Goal: Subscribe to service/newsletter

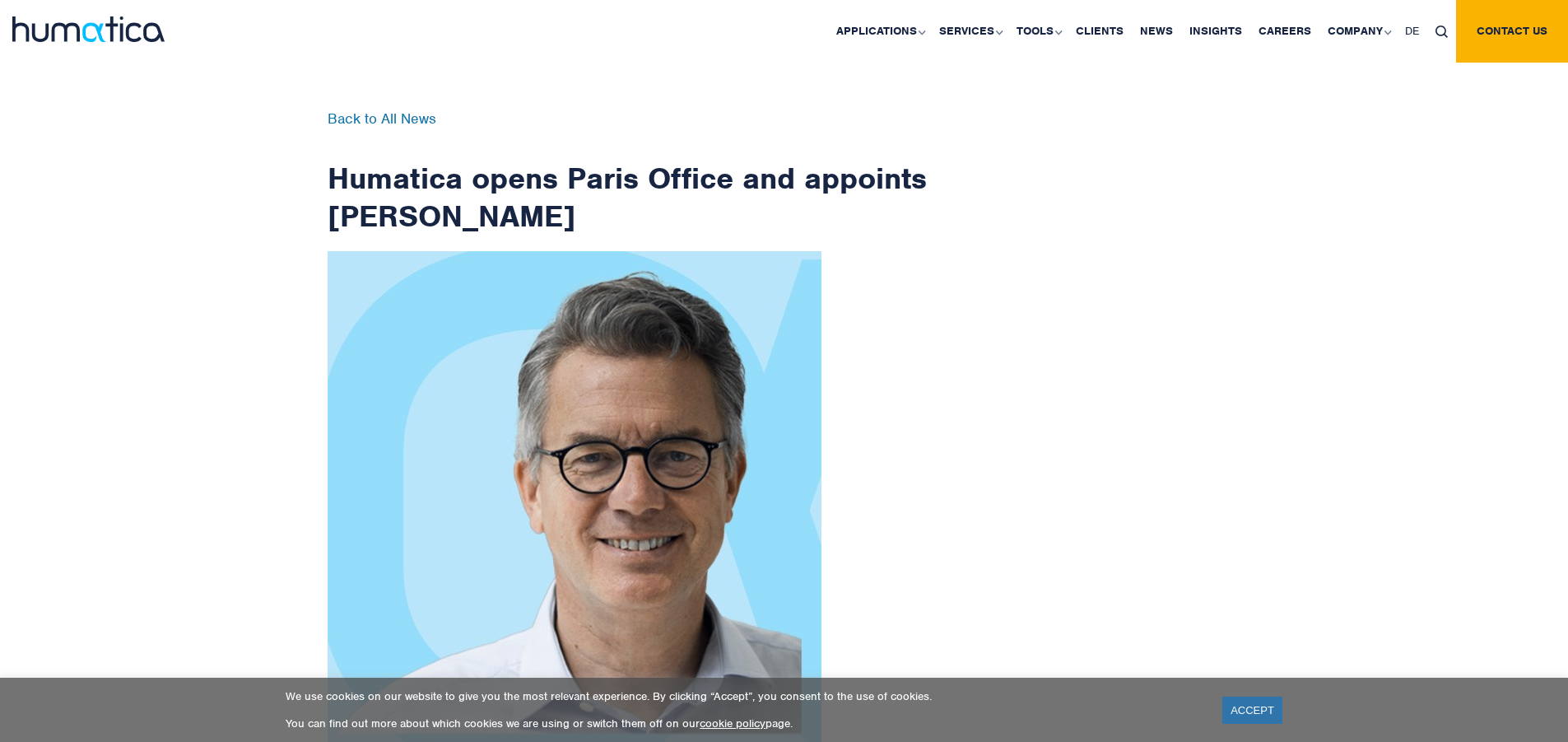
scroll to position [2627, 0]
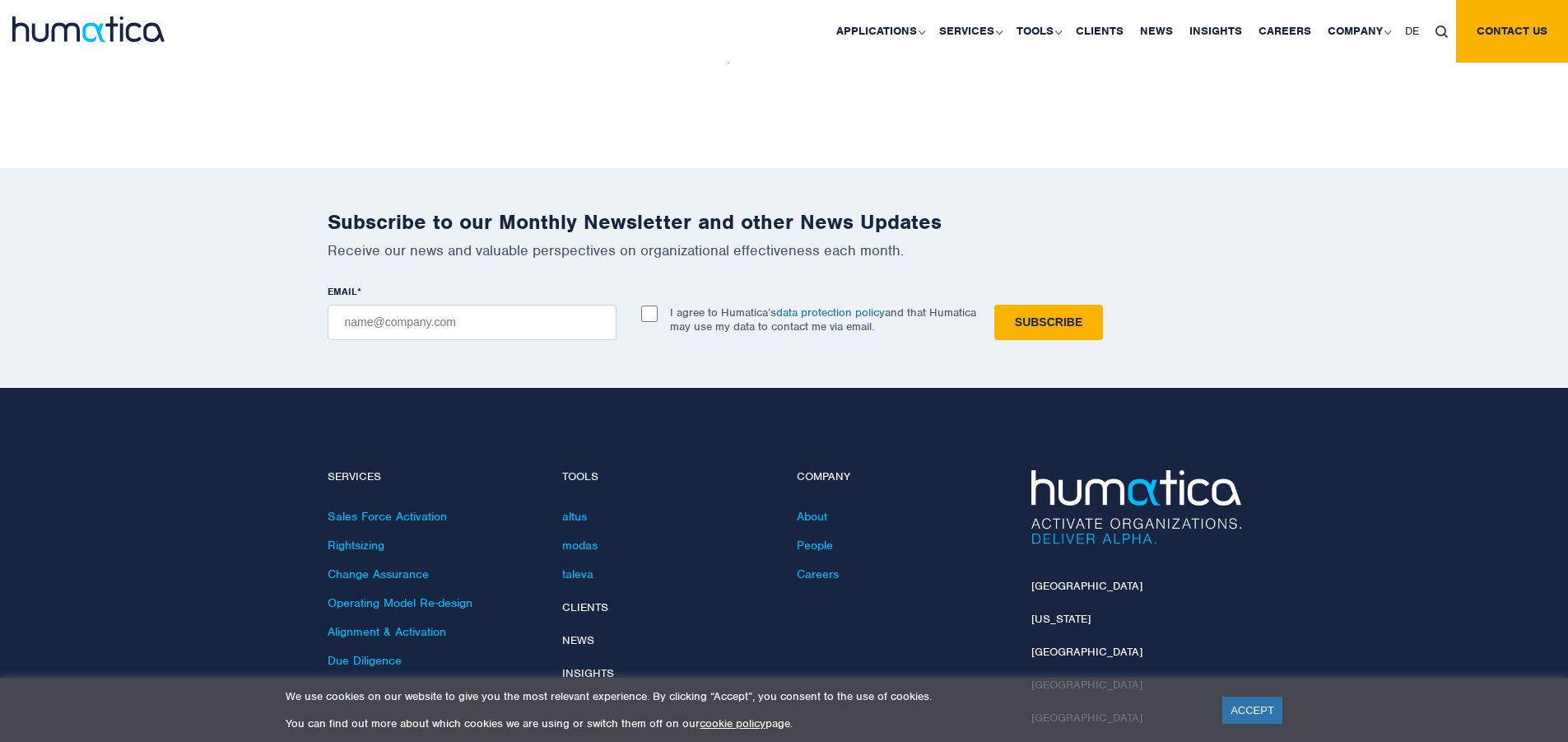
checkbox input "true"
type input "[EMAIL_ADDRESS][DOMAIN_NAME]"
click at [994, 305] on input "Subscribe" at bounding box center [1048, 322] width 109 height 35
